Goal: Task Accomplishment & Management: Manage account settings

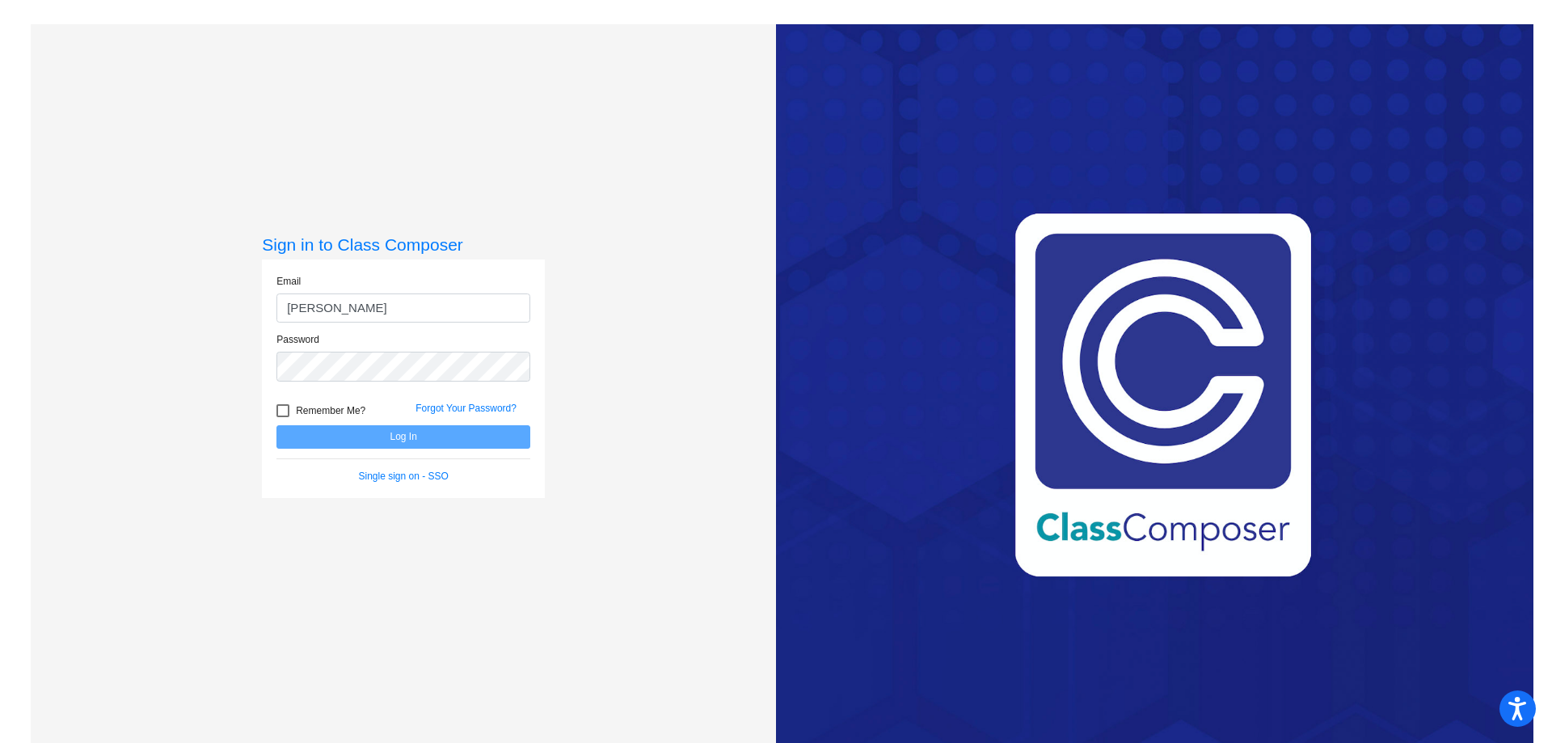
type input "[EMAIL_ADDRESS][PERSON_NAME][DOMAIN_NAME]"
click at [276, 425] on button "Log In" at bounding box center [403, 436] width 254 height 23
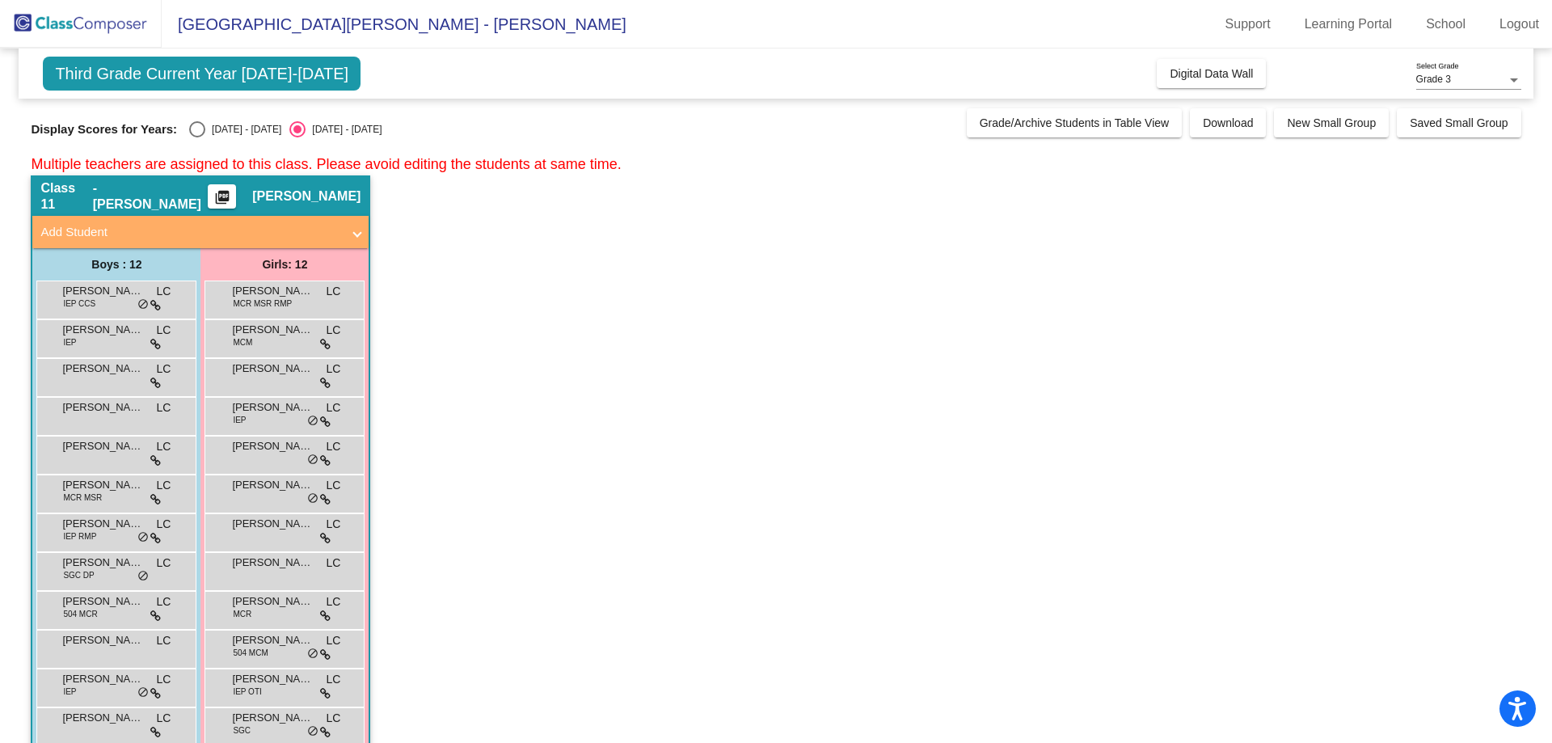
click at [200, 130] on div "Select an option" at bounding box center [197, 129] width 16 height 16
click at [197, 137] on input "[DATE] - [DATE]" at bounding box center [196, 137] width 1 height 1
radio input "true"
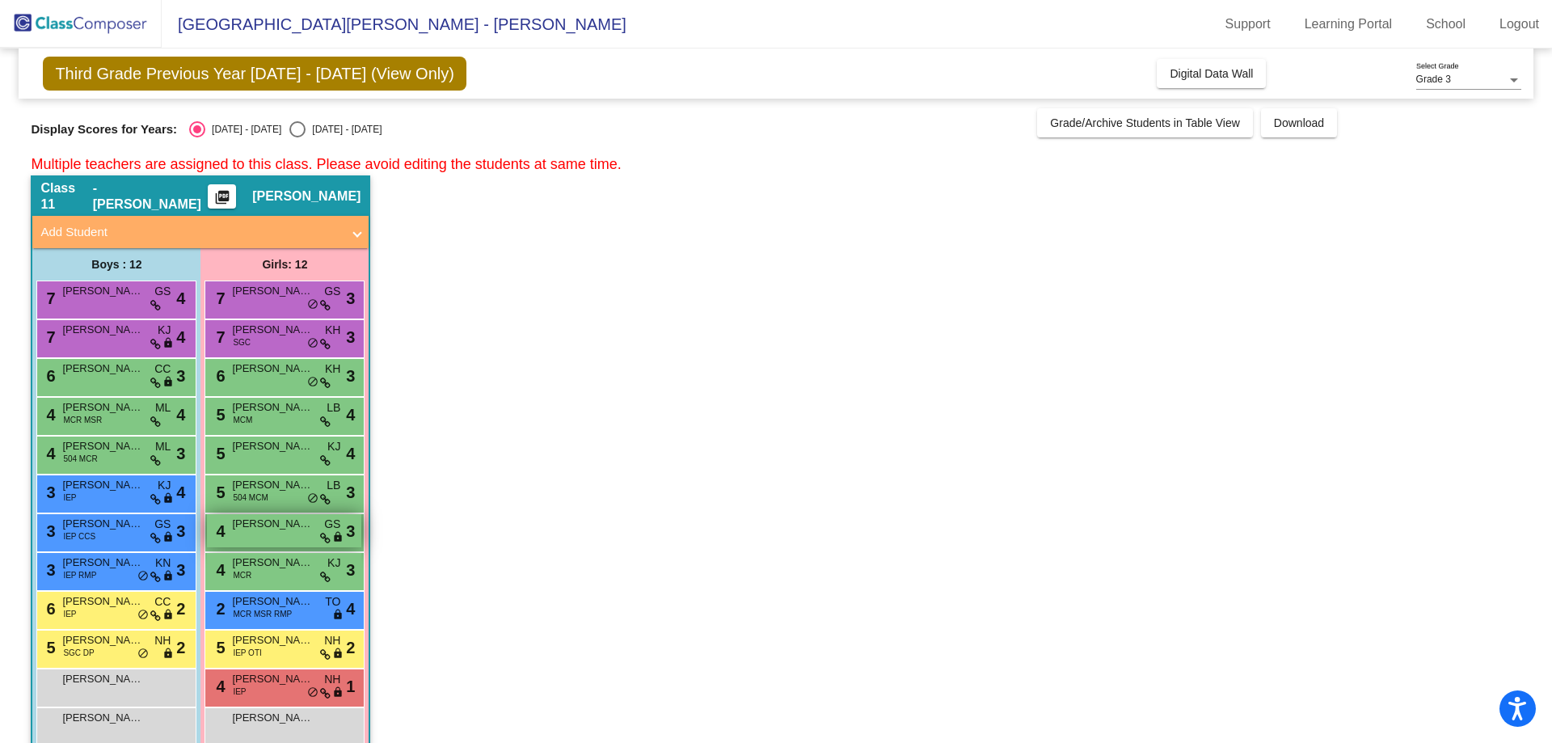
scroll to position [29, 0]
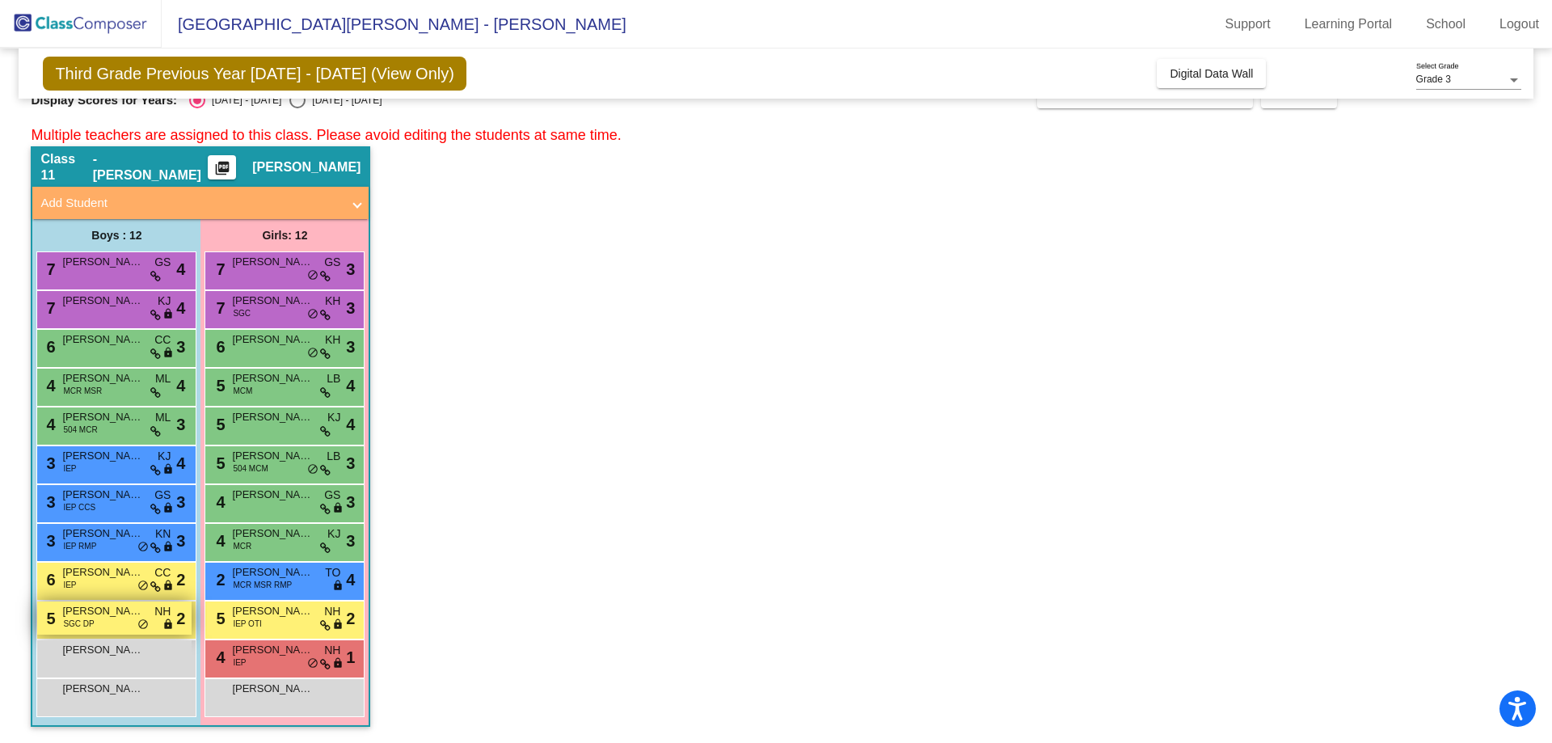
click at [98, 617] on span "[PERSON_NAME]" at bounding box center [102, 611] width 81 height 16
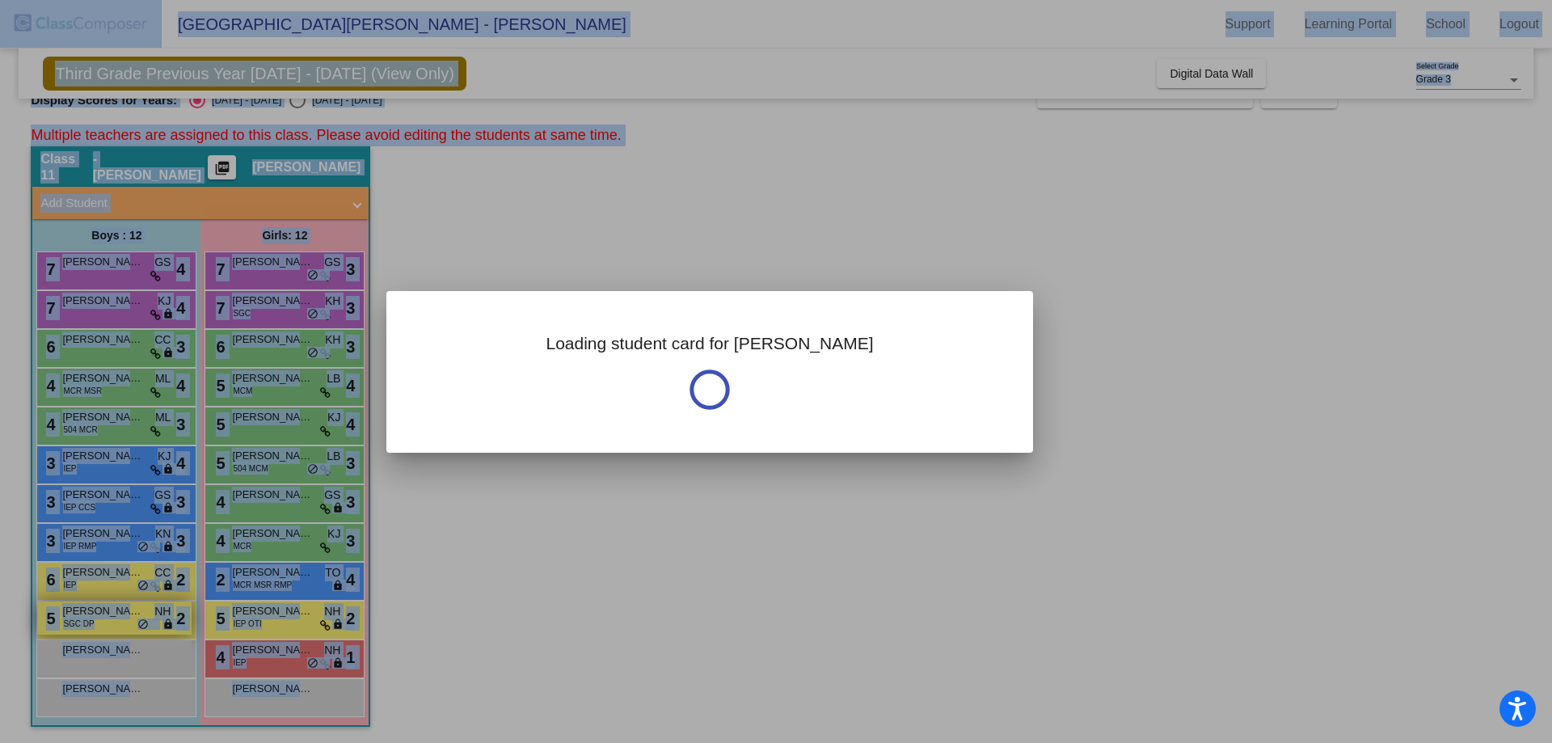
click at [98, 617] on div at bounding box center [776, 371] width 1552 height 743
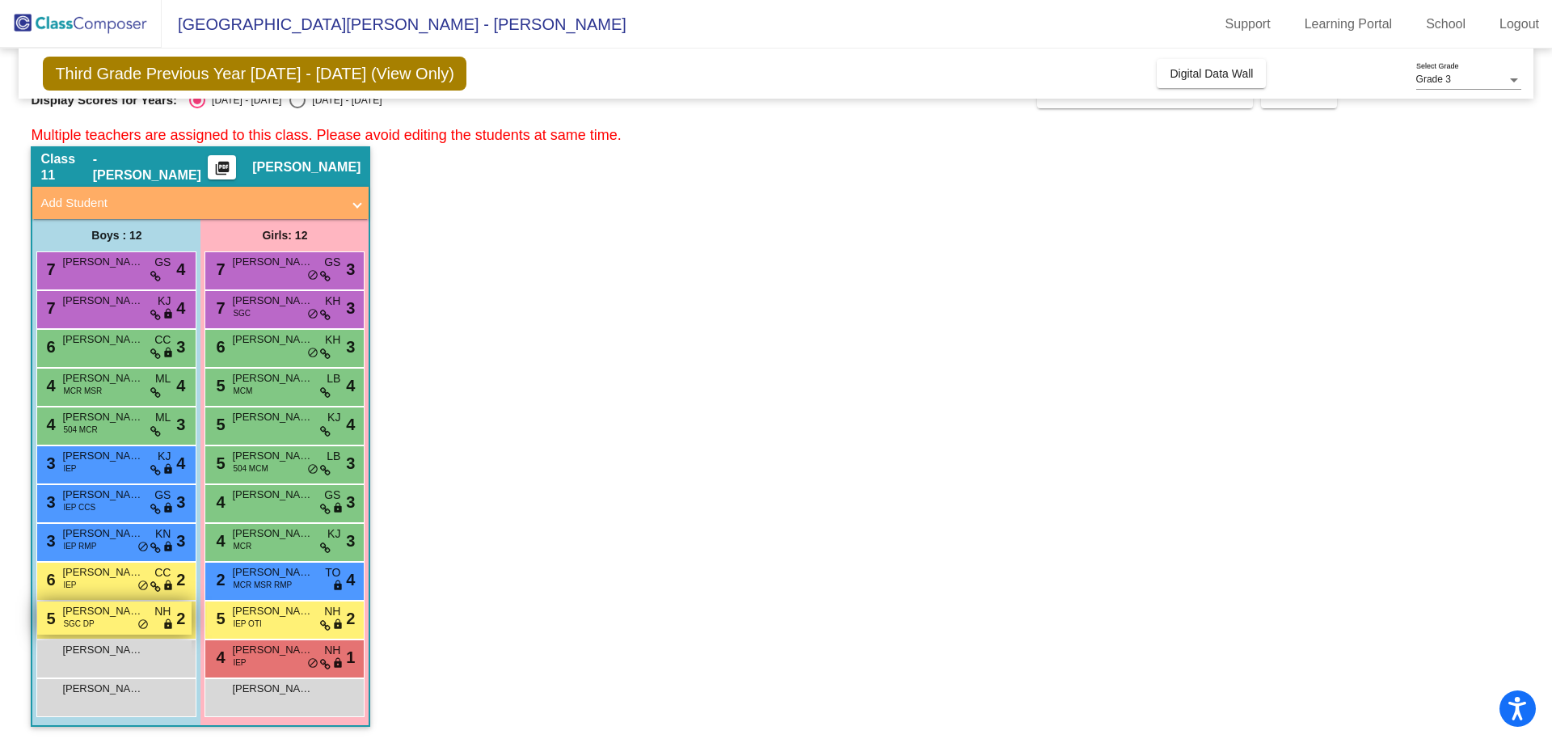
click at [98, 617] on span "[PERSON_NAME]" at bounding box center [102, 611] width 81 height 16
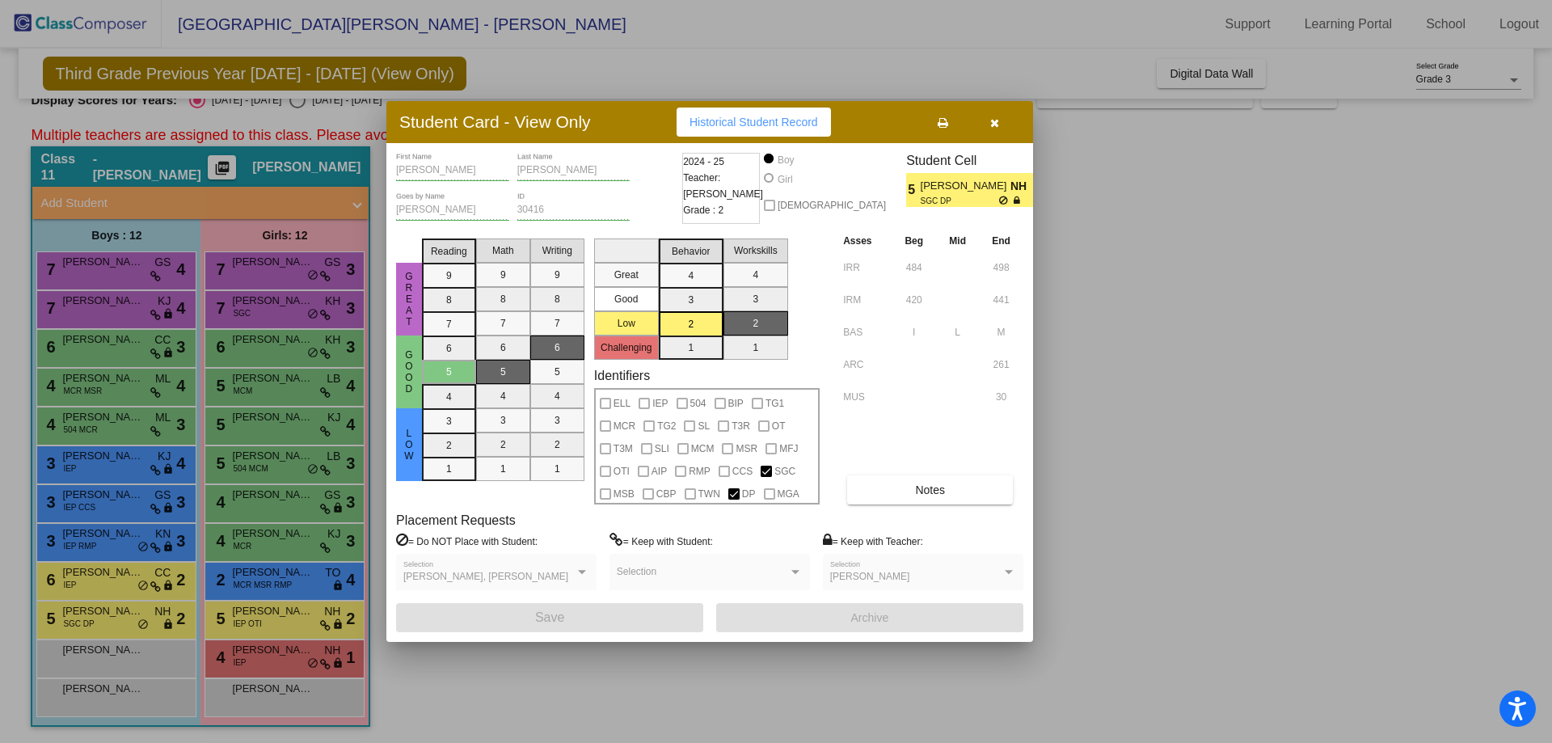
click at [106, 578] on div at bounding box center [776, 371] width 1552 height 743
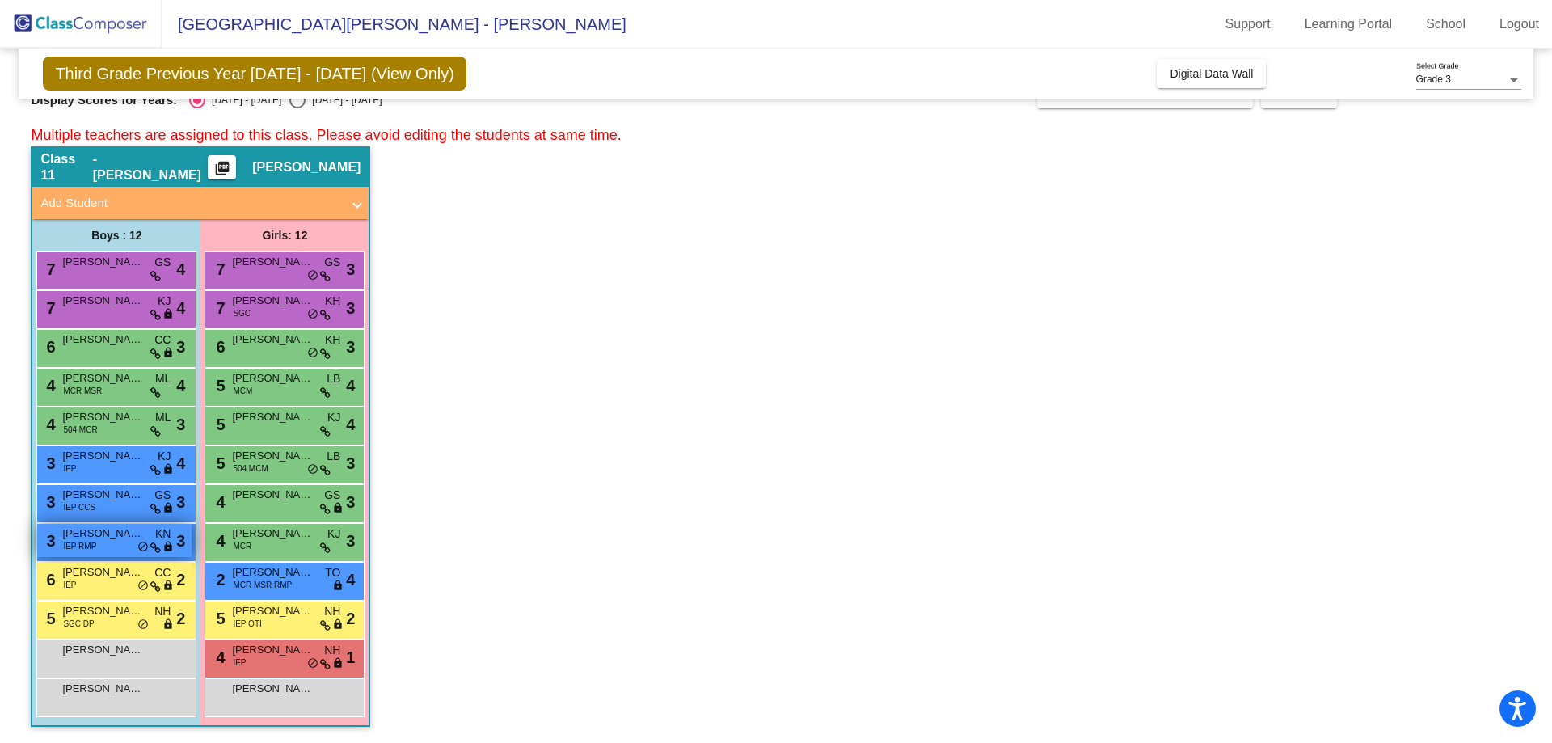
click at [109, 542] on div "3 [PERSON_NAME] IEP RMP KN lock do_not_disturb_alt 3" at bounding box center [114, 540] width 154 height 33
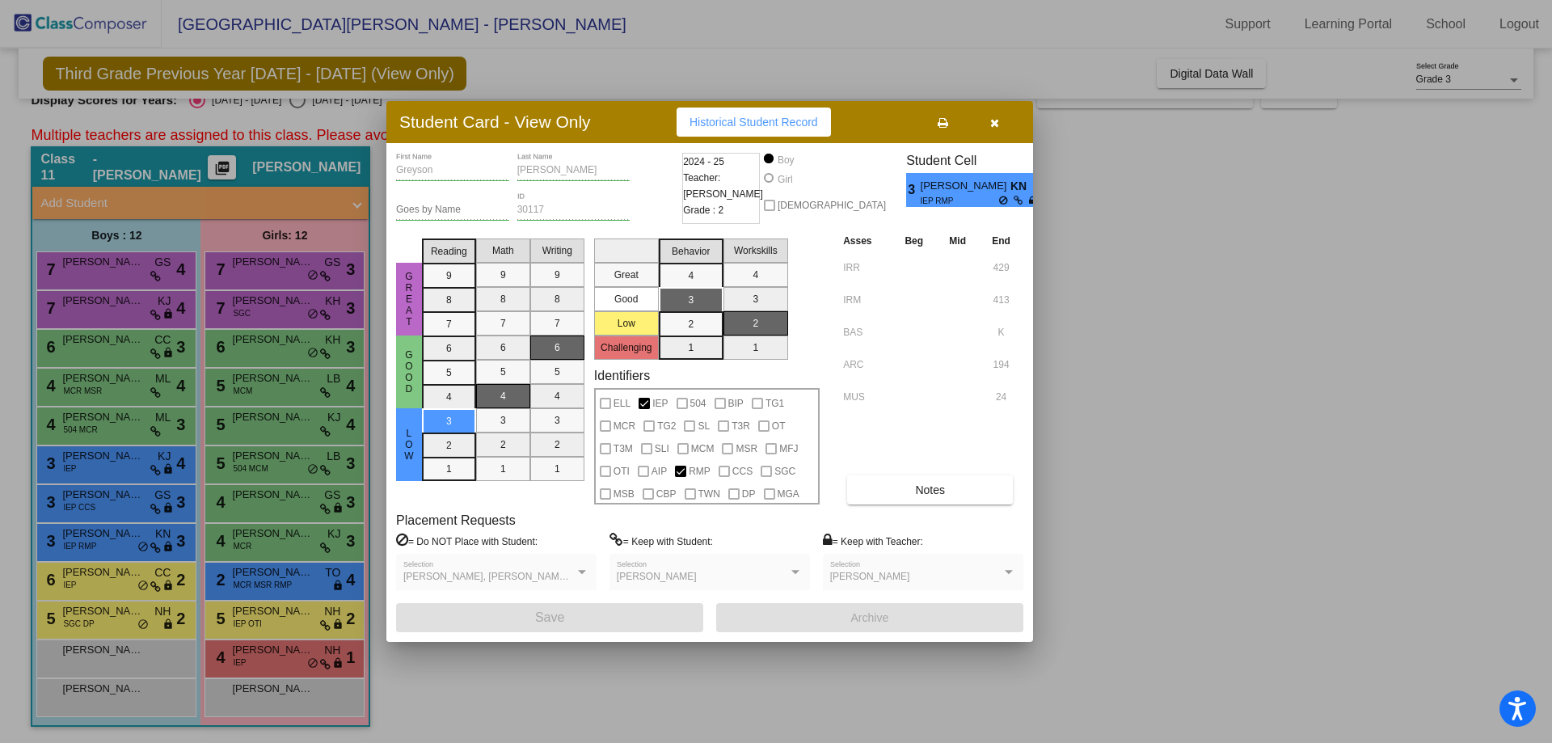
click at [255, 657] on div at bounding box center [776, 371] width 1552 height 743
click at [255, 657] on span "[PERSON_NAME]" at bounding box center [272, 650] width 81 height 16
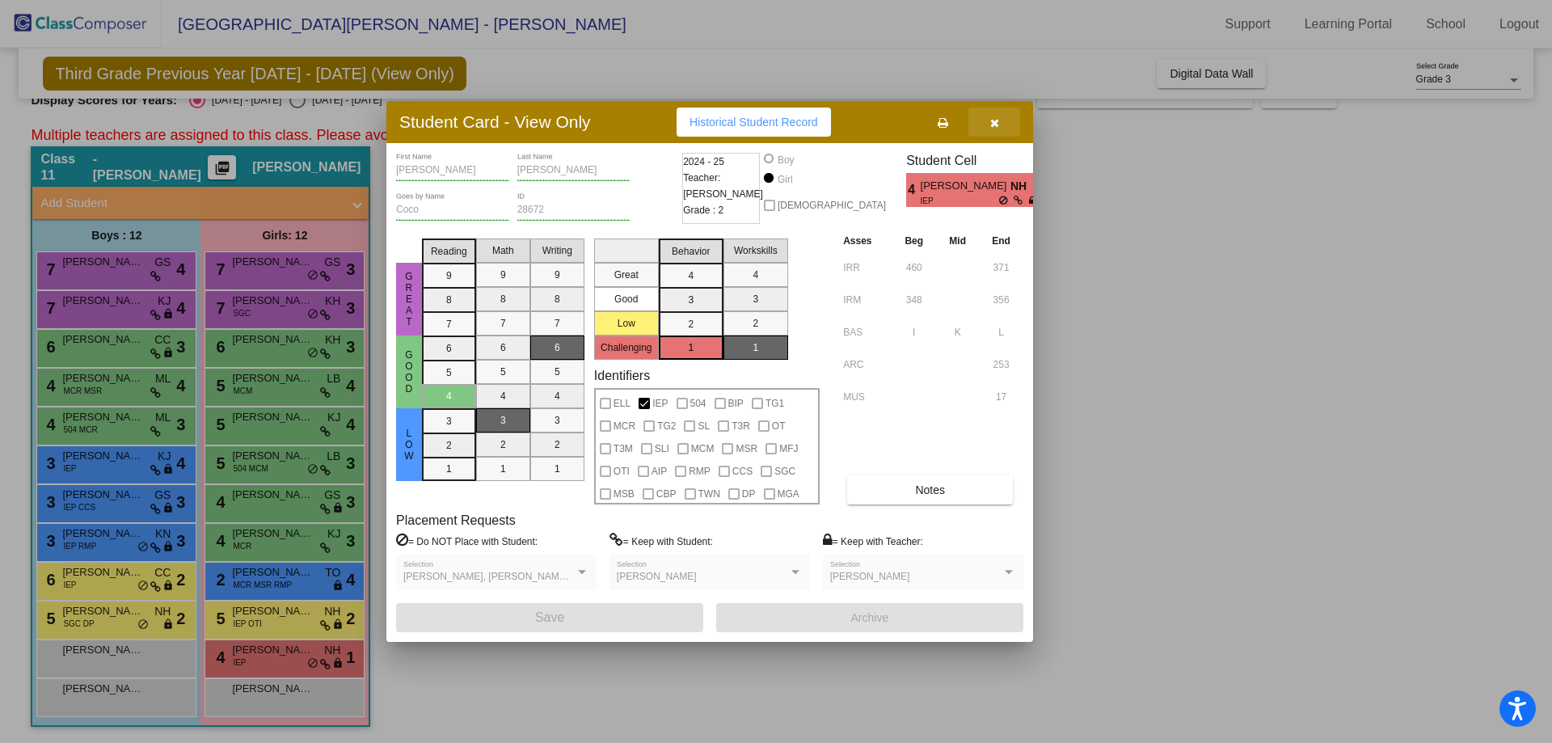
click at [996, 114] on button "button" at bounding box center [994, 121] width 52 height 29
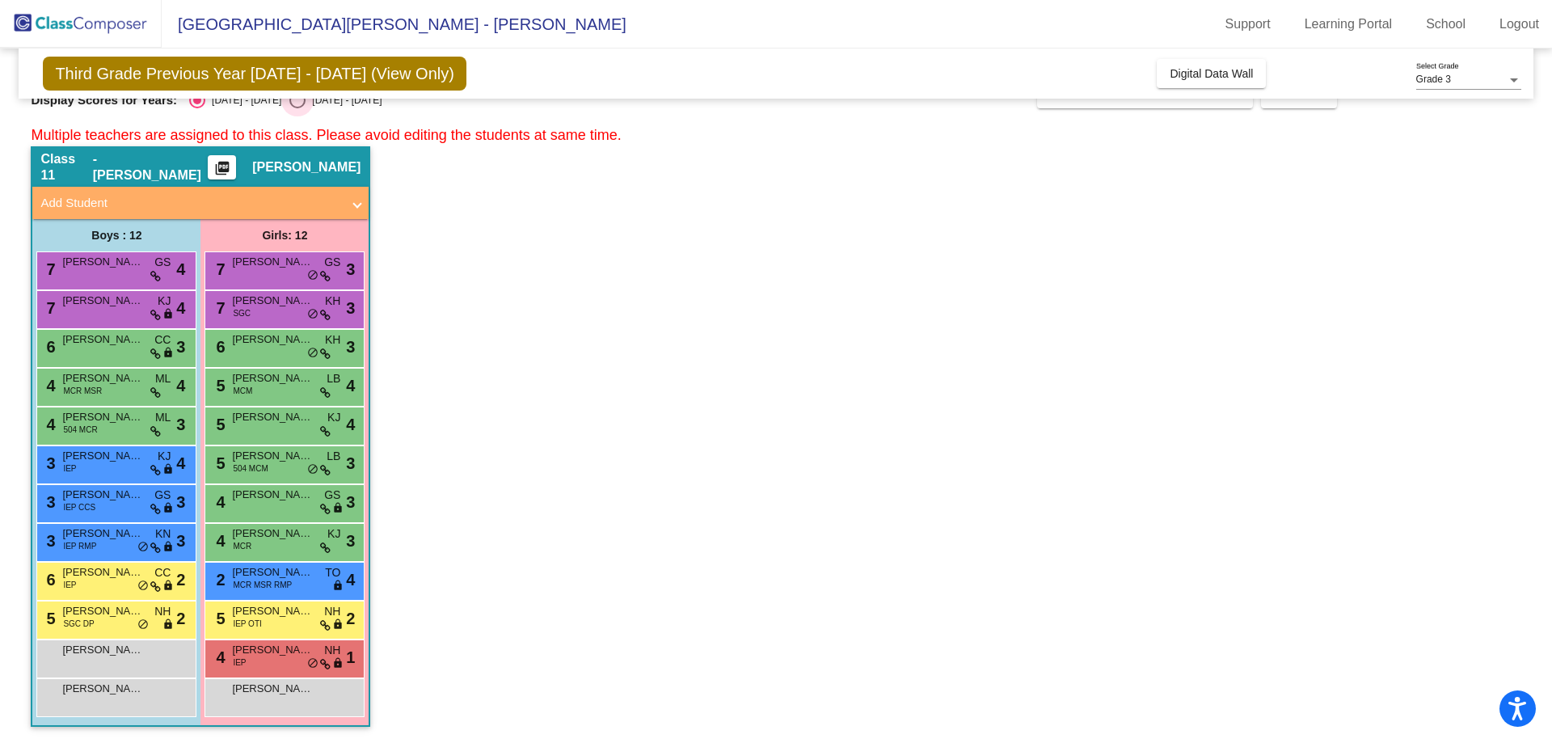
click at [289, 102] on div "Select an option" at bounding box center [297, 100] width 16 height 16
click at [297, 108] on input "[DATE] - [DATE]" at bounding box center [297, 108] width 1 height 1
radio input "true"
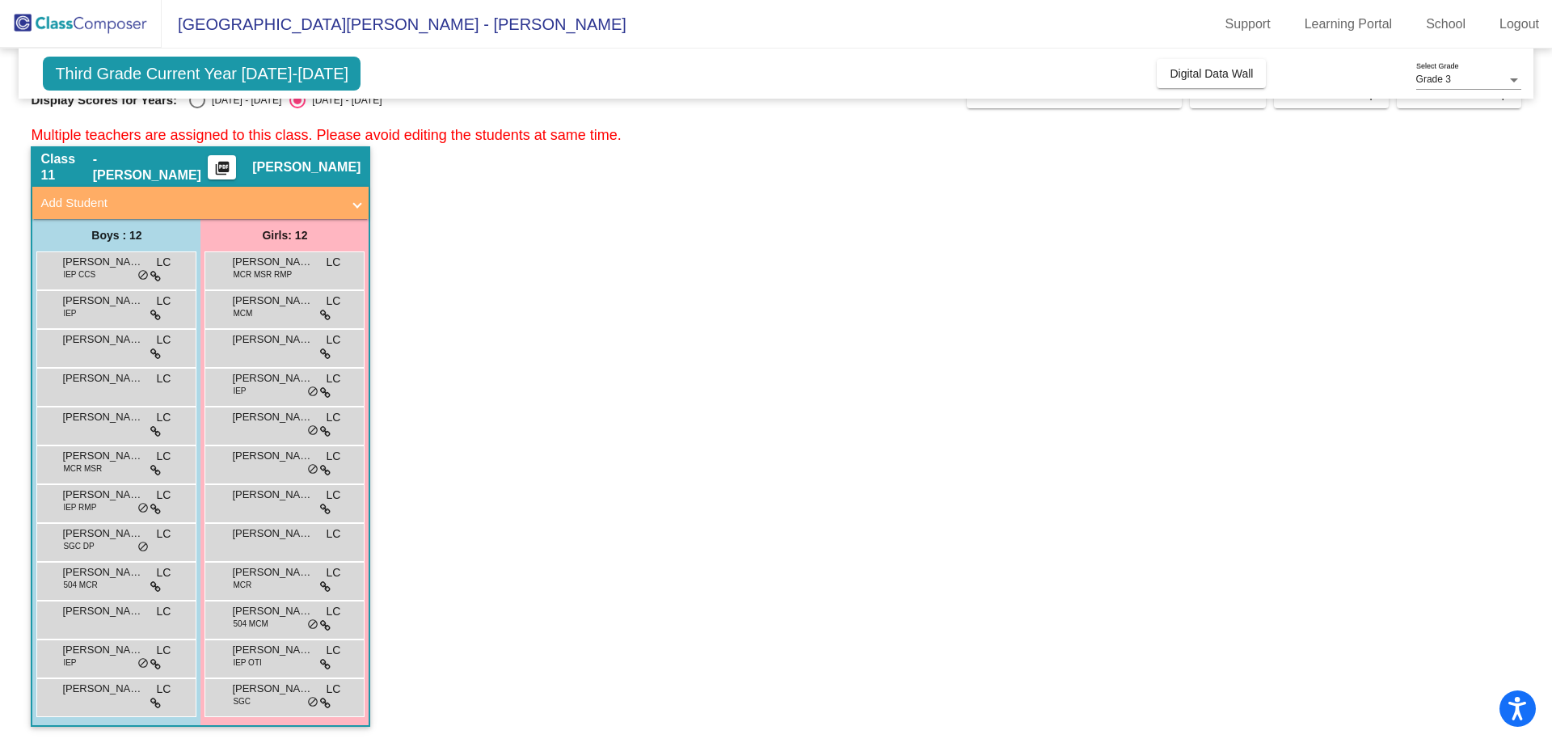
click at [198, 101] on div "Select an option" at bounding box center [197, 100] width 16 height 16
click at [197, 108] on input "[DATE] - [DATE]" at bounding box center [196, 108] width 1 height 1
radio input "true"
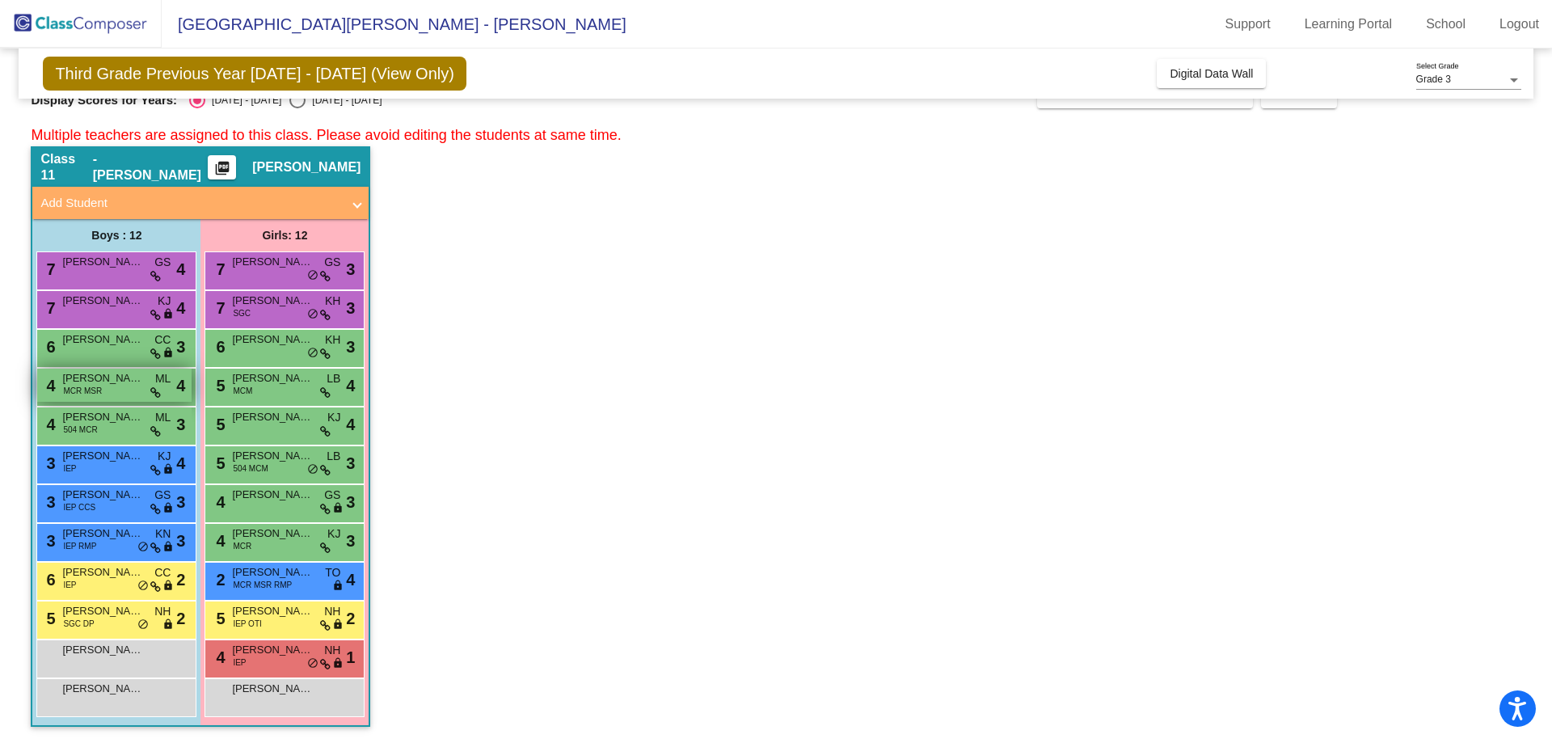
click at [107, 385] on span "[PERSON_NAME]" at bounding box center [102, 378] width 81 height 16
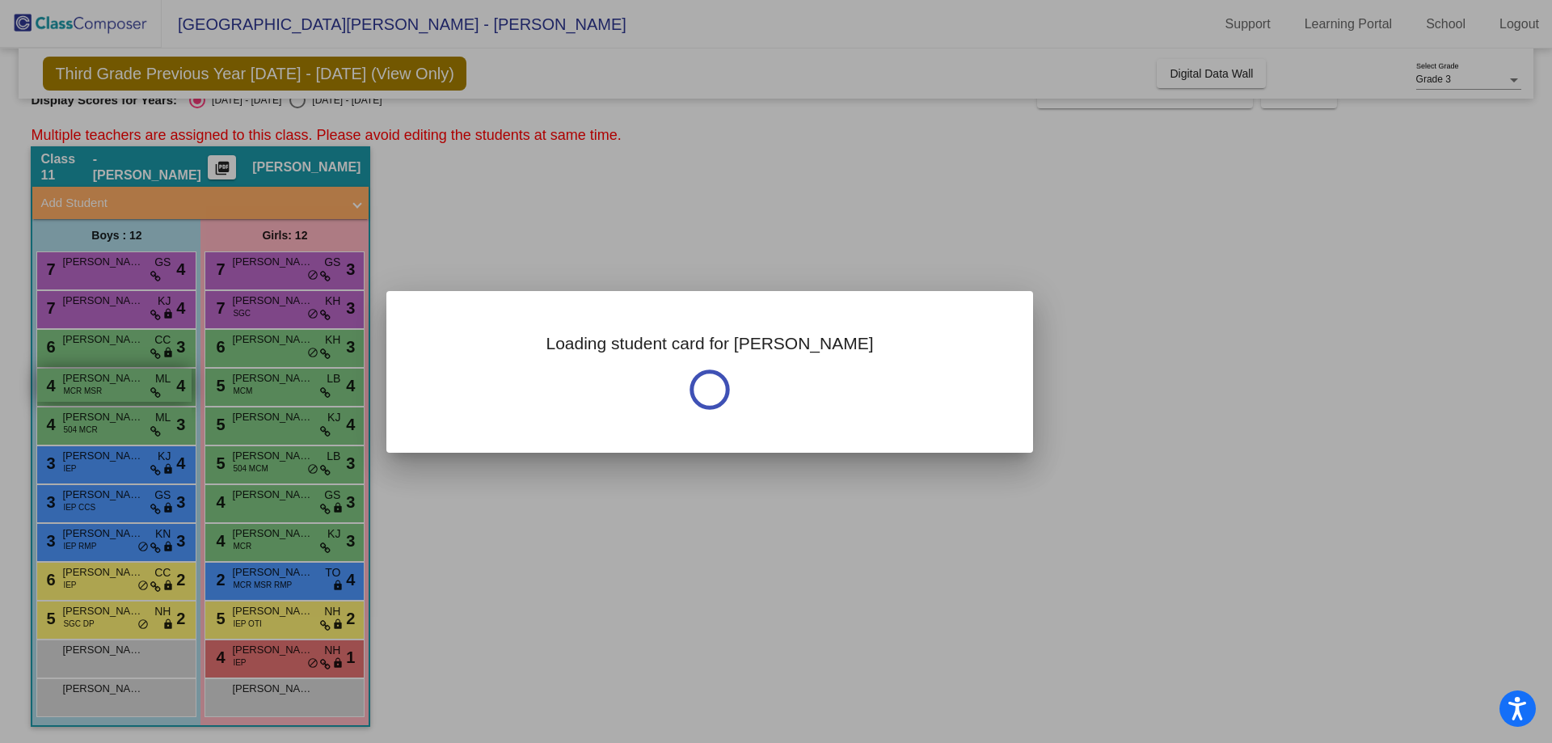
click at [107, 385] on div at bounding box center [776, 371] width 1552 height 743
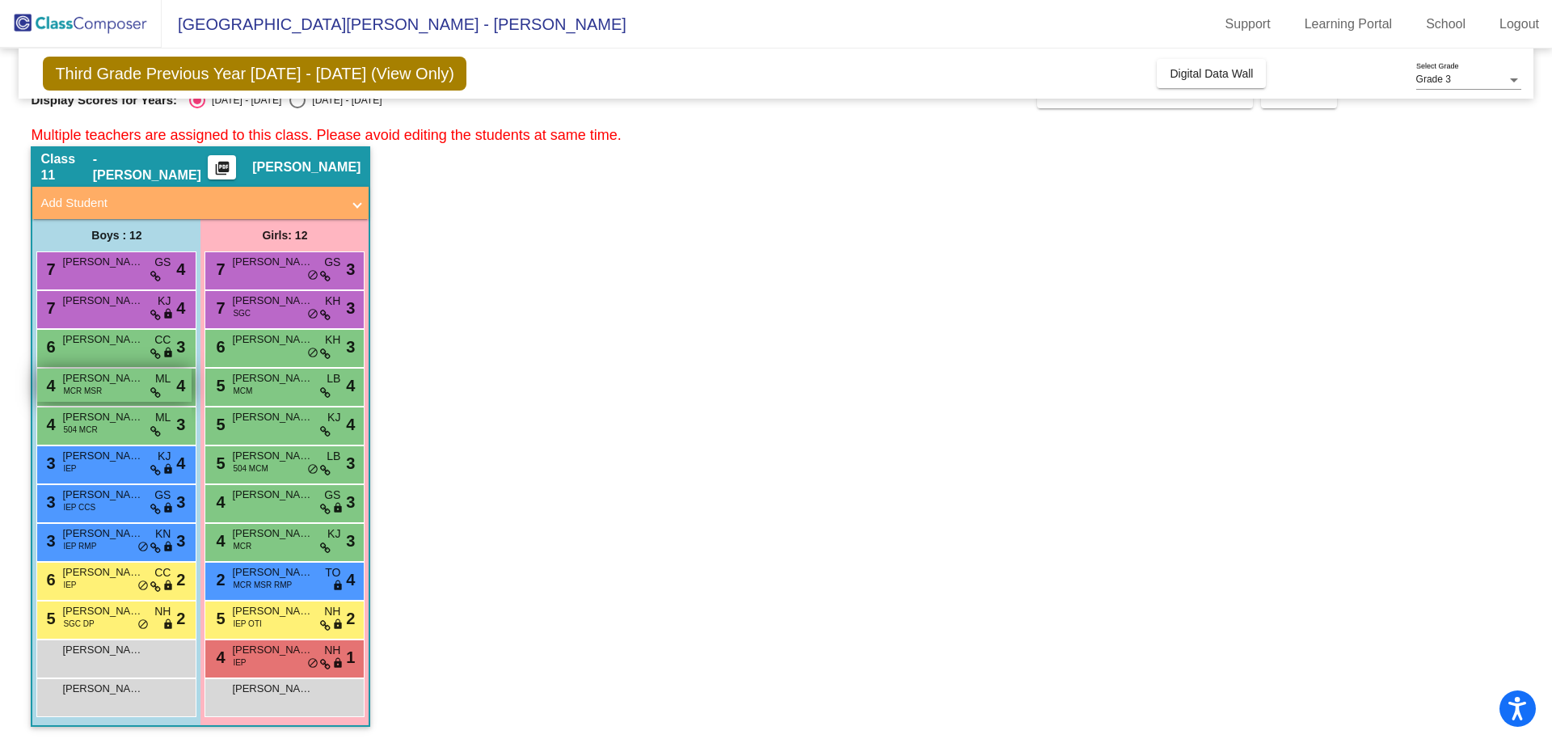
click at [107, 385] on span "[PERSON_NAME]" at bounding box center [102, 378] width 81 height 16
